Goal: Obtain resource: Obtain resource

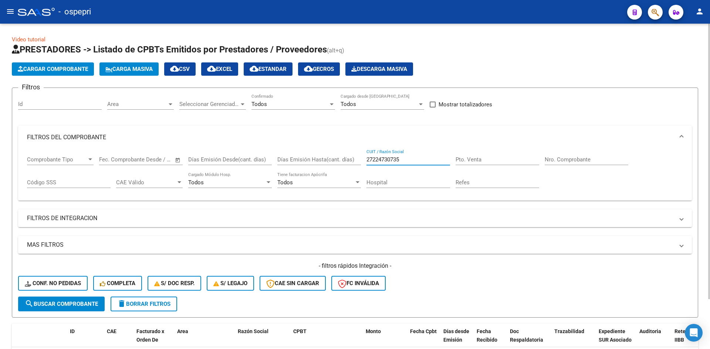
scroll to position [59, 0]
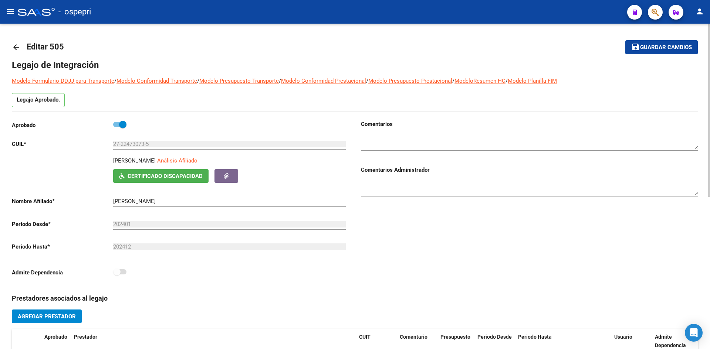
scroll to position [2, 0]
click at [14, 48] on mat-icon "arrow_back" at bounding box center [16, 47] width 9 height 9
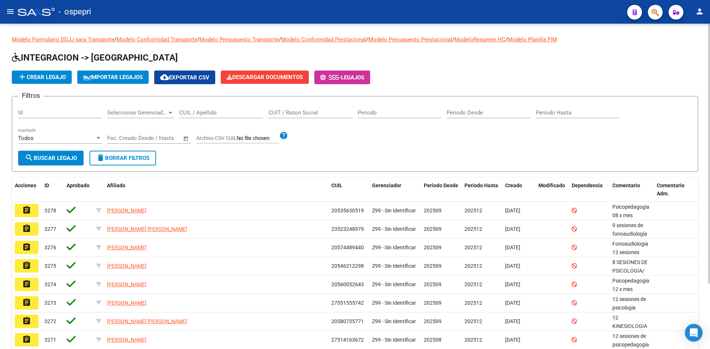
click at [222, 111] on input "CUIL / Apellido" at bounding box center [221, 112] width 84 height 7
click at [193, 112] on input "CUIL / Apellido" at bounding box center [221, 112] width 84 height 7
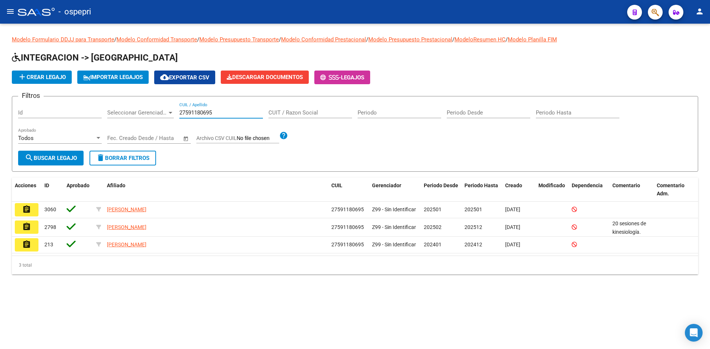
click at [215, 113] on input "27591180695" at bounding box center [221, 112] width 84 height 7
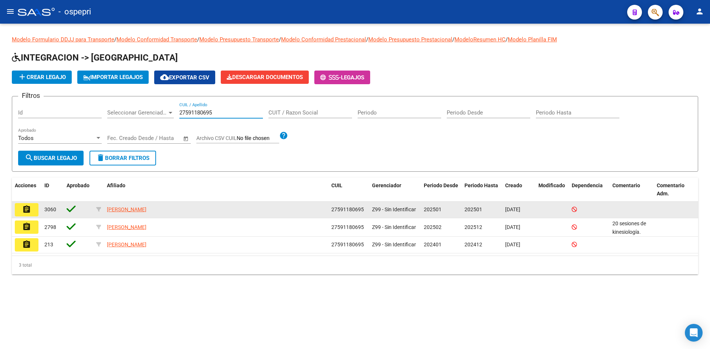
type input "27591180695"
click at [23, 210] on mat-icon "assignment" at bounding box center [26, 209] width 9 height 9
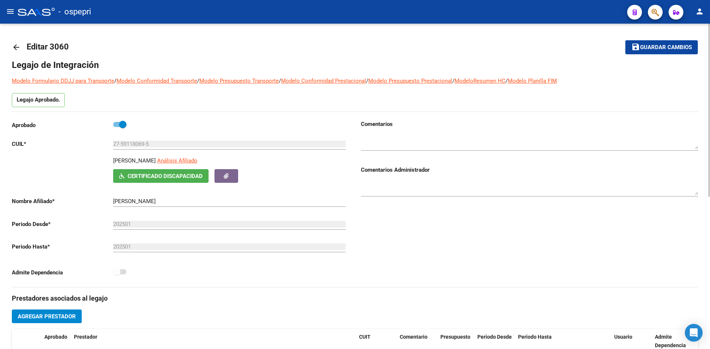
click at [18, 47] on mat-icon "arrow_back" at bounding box center [16, 47] width 9 height 9
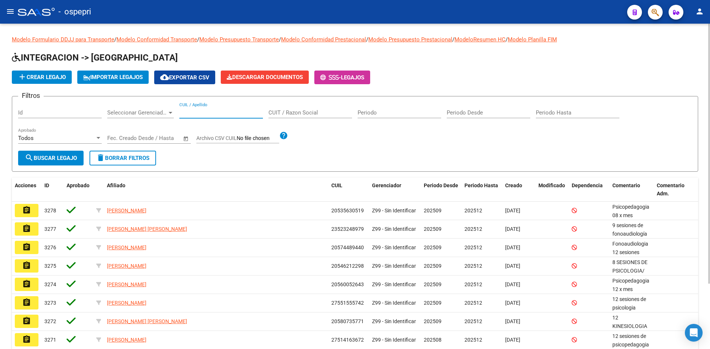
paste input "27591180695"
type input "27591180695"
click at [61, 156] on span "search Buscar Legajo" at bounding box center [51, 158] width 52 height 7
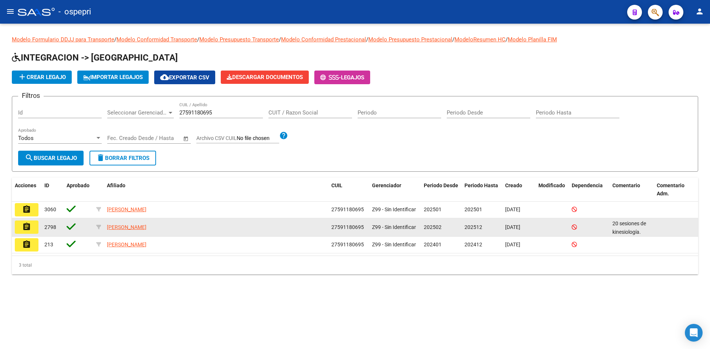
click at [24, 229] on mat-icon "assignment" at bounding box center [26, 226] width 9 height 9
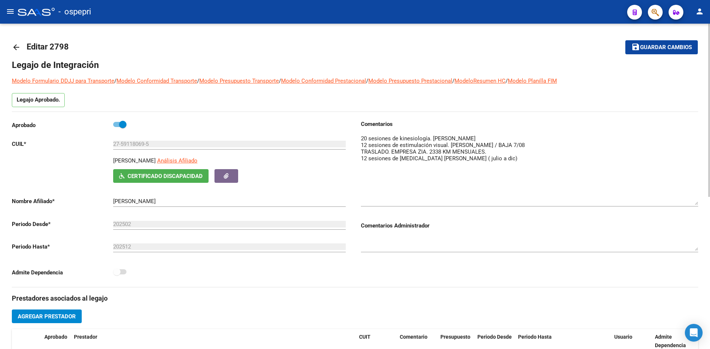
drag, startPoint x: 696, startPoint y: 148, endPoint x: 692, endPoint y: 204, distance: 56.0
click at [692, 204] on textarea at bounding box center [529, 170] width 337 height 71
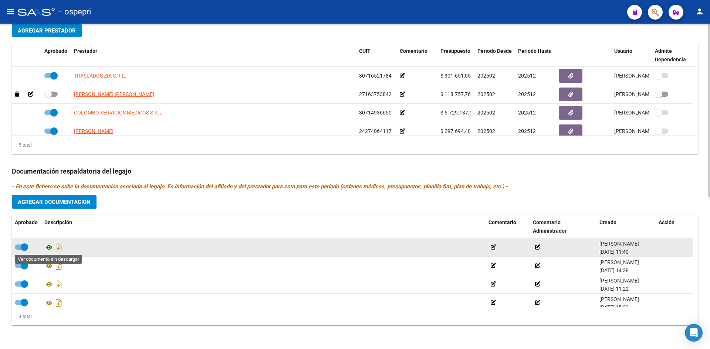
click at [50, 248] on icon at bounding box center [49, 247] width 10 height 9
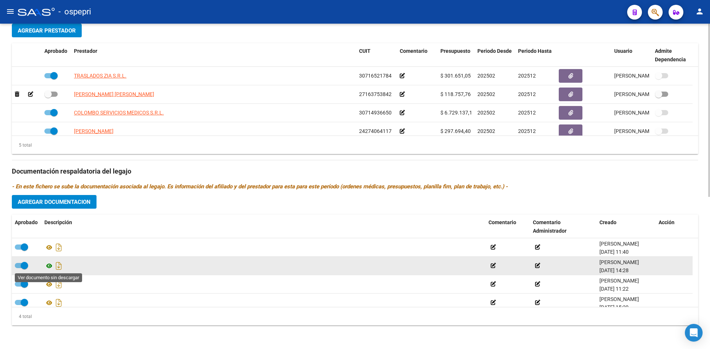
click at [47, 264] on icon at bounding box center [49, 266] width 10 height 9
click at [48, 267] on icon at bounding box center [49, 266] width 10 height 9
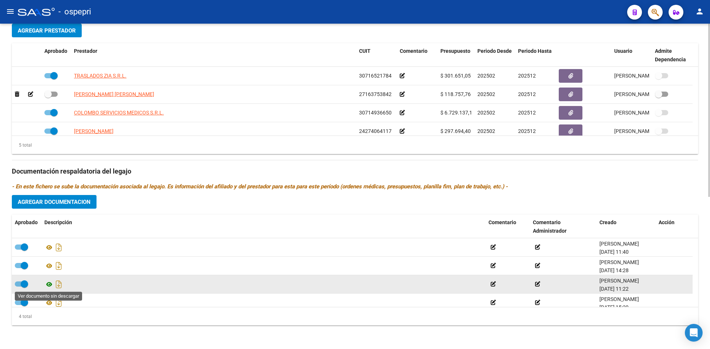
click at [48, 285] on icon at bounding box center [49, 284] width 10 height 9
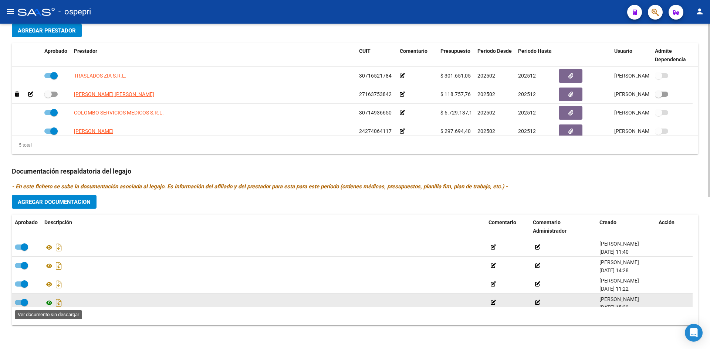
click at [47, 303] on icon at bounding box center [49, 303] width 10 height 9
click at [49, 302] on icon at bounding box center [49, 303] width 10 height 9
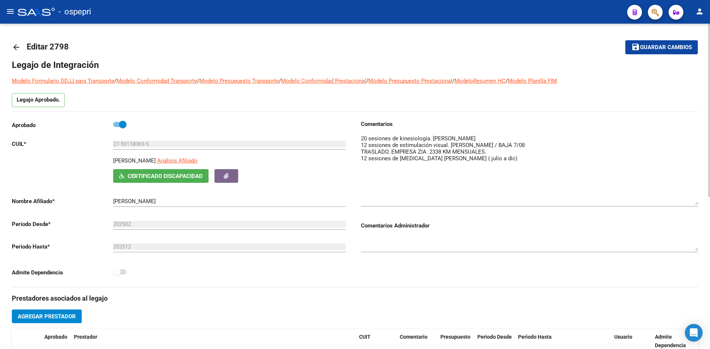
click at [16, 50] on mat-icon "arrow_back" at bounding box center [16, 47] width 9 height 9
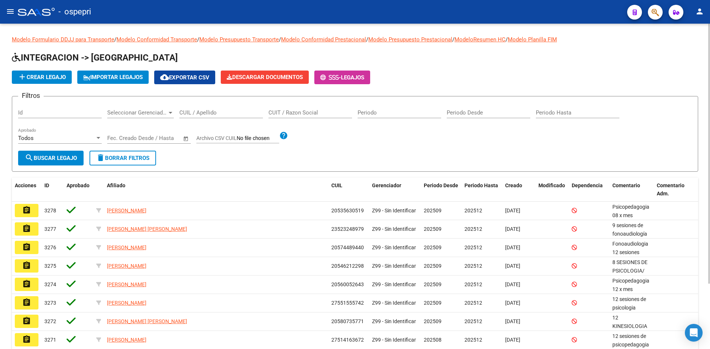
click at [224, 112] on input "CUIL / Apellido" at bounding box center [221, 112] width 84 height 7
paste input "sdme [PERSON_NAME]"
drag, startPoint x: 231, startPoint y: 113, endPoint x: 49, endPoint y: 114, distance: 182.2
click at [49, 114] on div "Filtros Id Seleccionar Gerenciador Seleccionar Gerenciador sdme [PERSON_NAME] C…" at bounding box center [354, 126] width 673 height 48
paste input "27591180695"
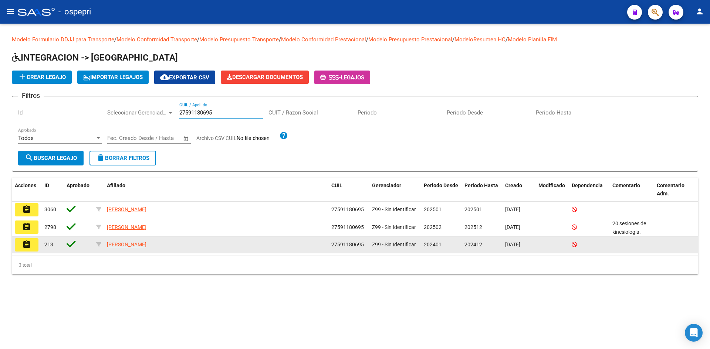
type input "27591180695"
click at [27, 248] on mat-icon "assignment" at bounding box center [26, 244] width 9 height 9
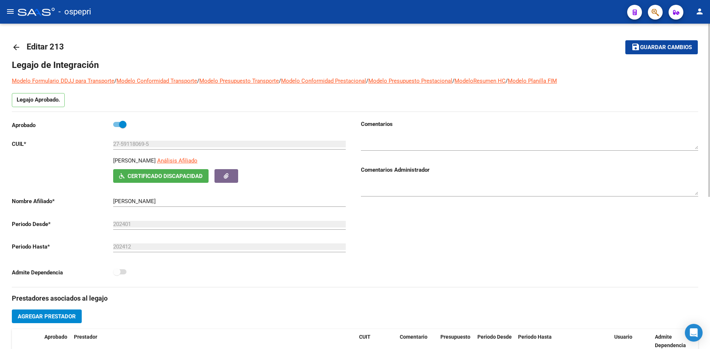
click at [17, 46] on mat-icon "arrow_back" at bounding box center [16, 47] width 9 height 9
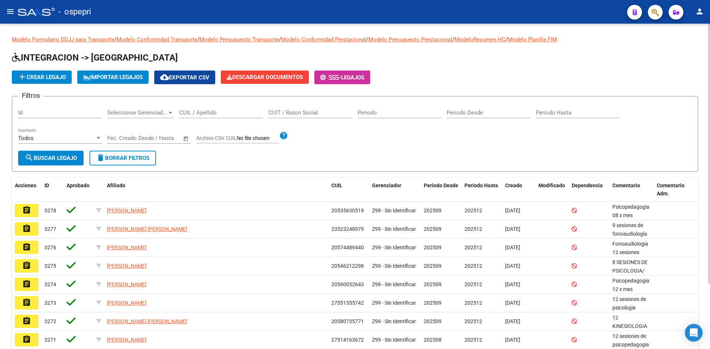
click at [212, 114] on input "CUIL / Apellido" at bounding box center [221, 112] width 84 height 7
paste input "20577213578"
type input "20577213578"
click at [65, 156] on span "search Buscar Legajo" at bounding box center [51, 158] width 52 height 7
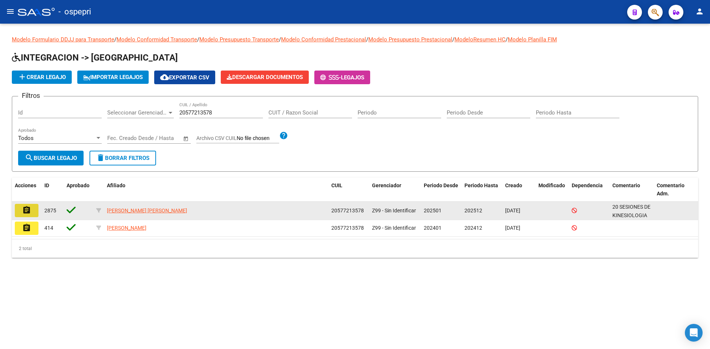
click at [32, 213] on button "assignment" at bounding box center [27, 210] width 24 height 13
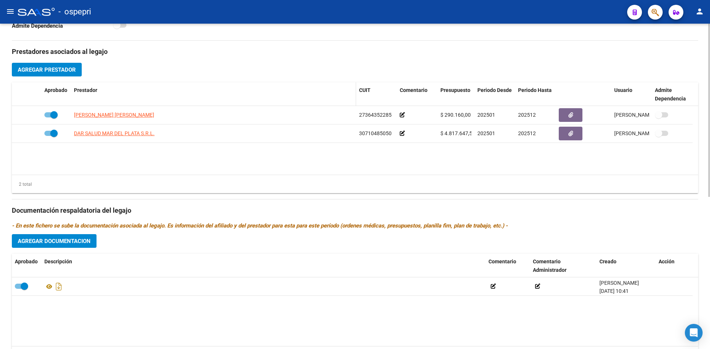
scroll to position [286, 0]
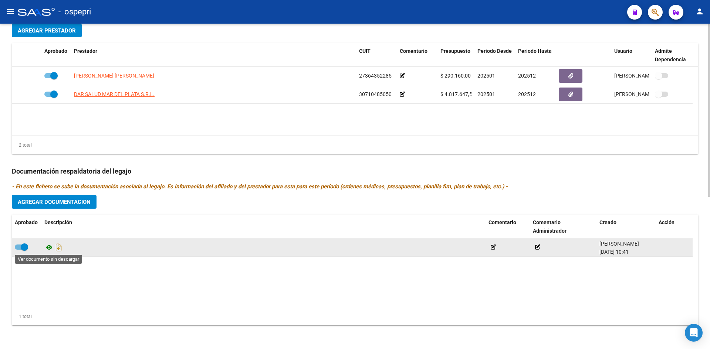
click at [50, 247] on icon at bounding box center [49, 247] width 10 height 9
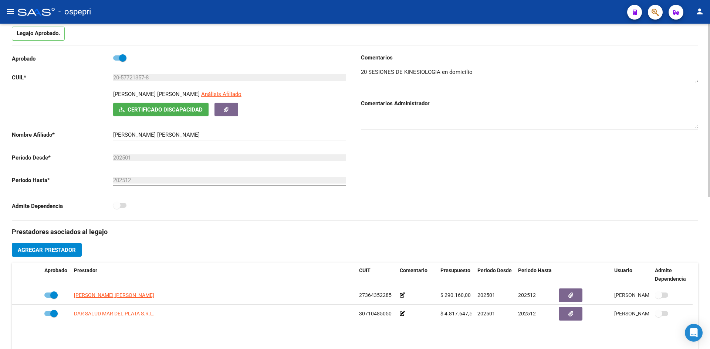
scroll to position [27, 0]
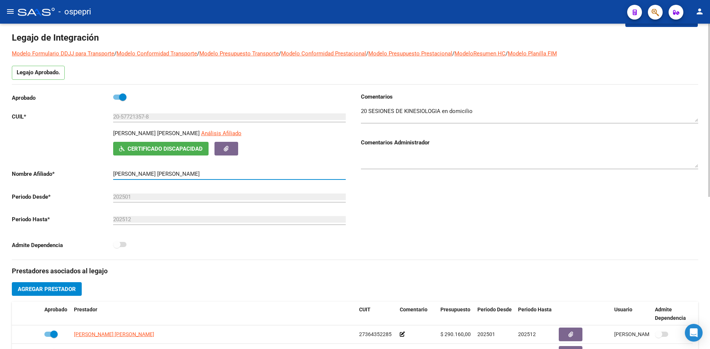
drag, startPoint x: 113, startPoint y: 174, endPoint x: 204, endPoint y: 176, distance: 90.9
click at [204, 176] on input "[PERSON_NAME] [PERSON_NAME]" at bounding box center [229, 174] width 232 height 7
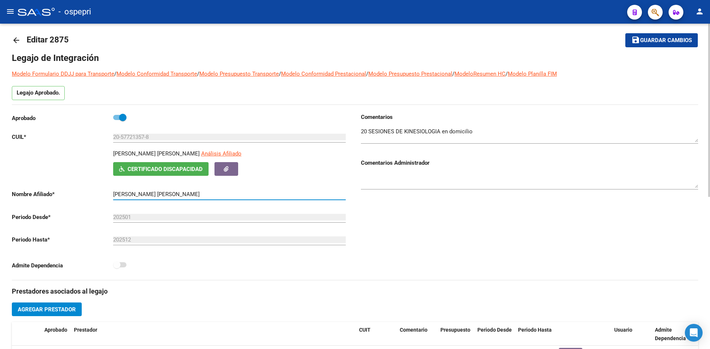
scroll to position [0, 0]
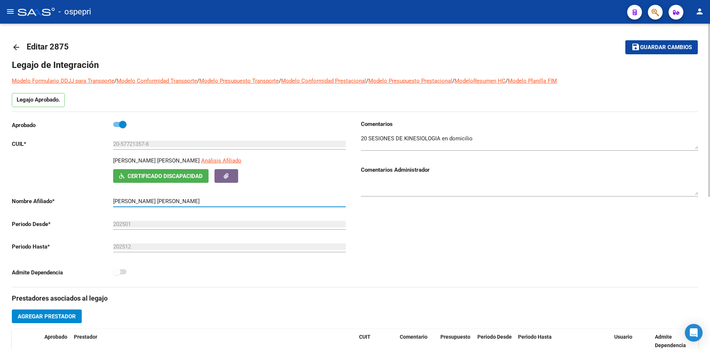
click at [183, 171] on button "Certificado Discapacidad" at bounding box center [160, 176] width 95 height 14
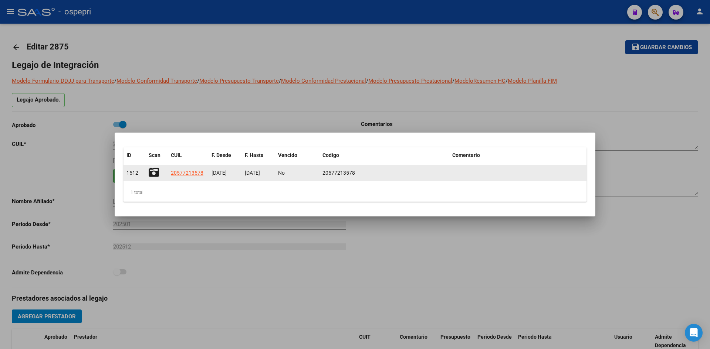
click at [157, 174] on icon at bounding box center [154, 172] width 10 height 10
